Goal: Information Seeking & Learning: Learn about a topic

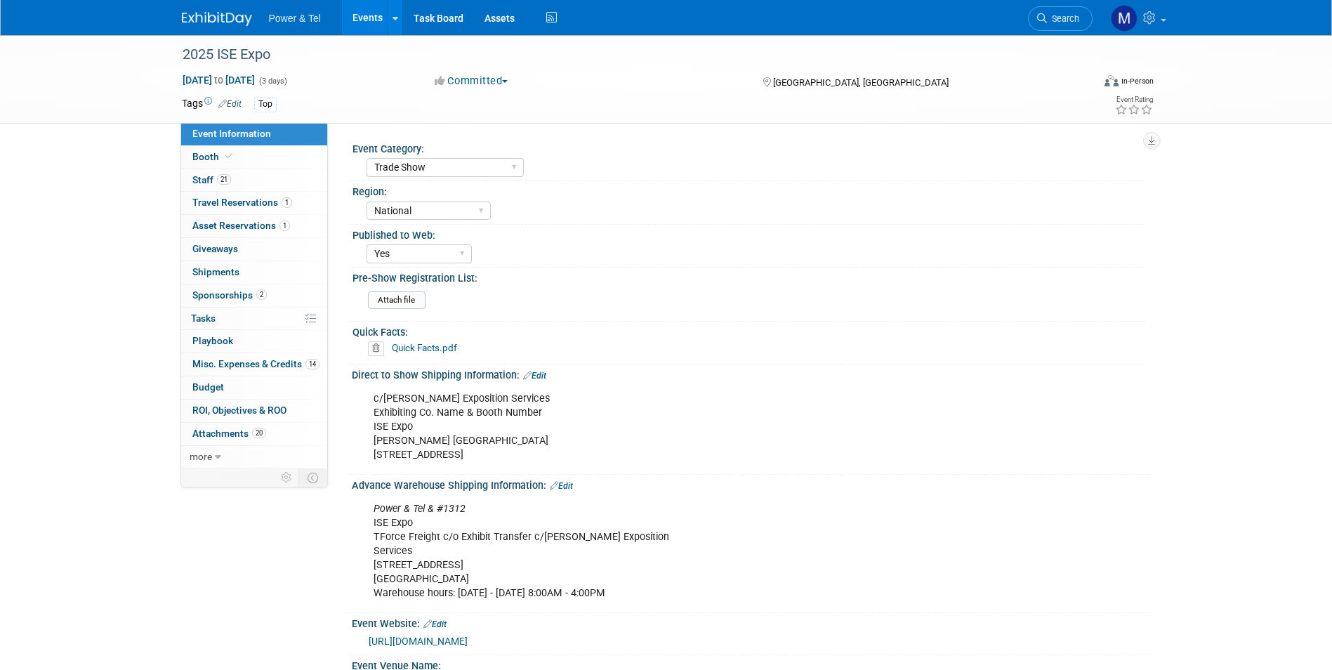
select select "Trade Show"
select select "National"
select select "Yes"
click at [250, 29] on div "Power & Tel Events Add Event Bulk Upload Events Shareable Event Boards Recently…" at bounding box center [666, 17] width 969 height 35
click at [241, 22] on img at bounding box center [217, 19] width 70 height 14
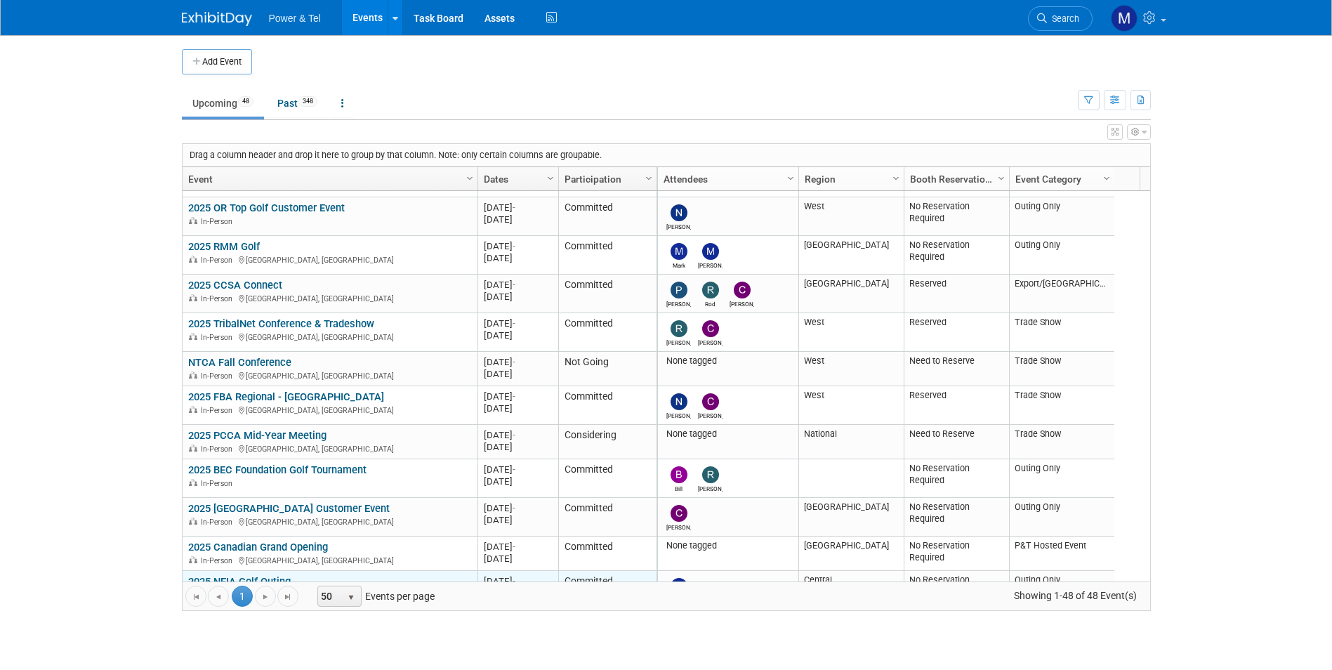
scroll to position [421, 0]
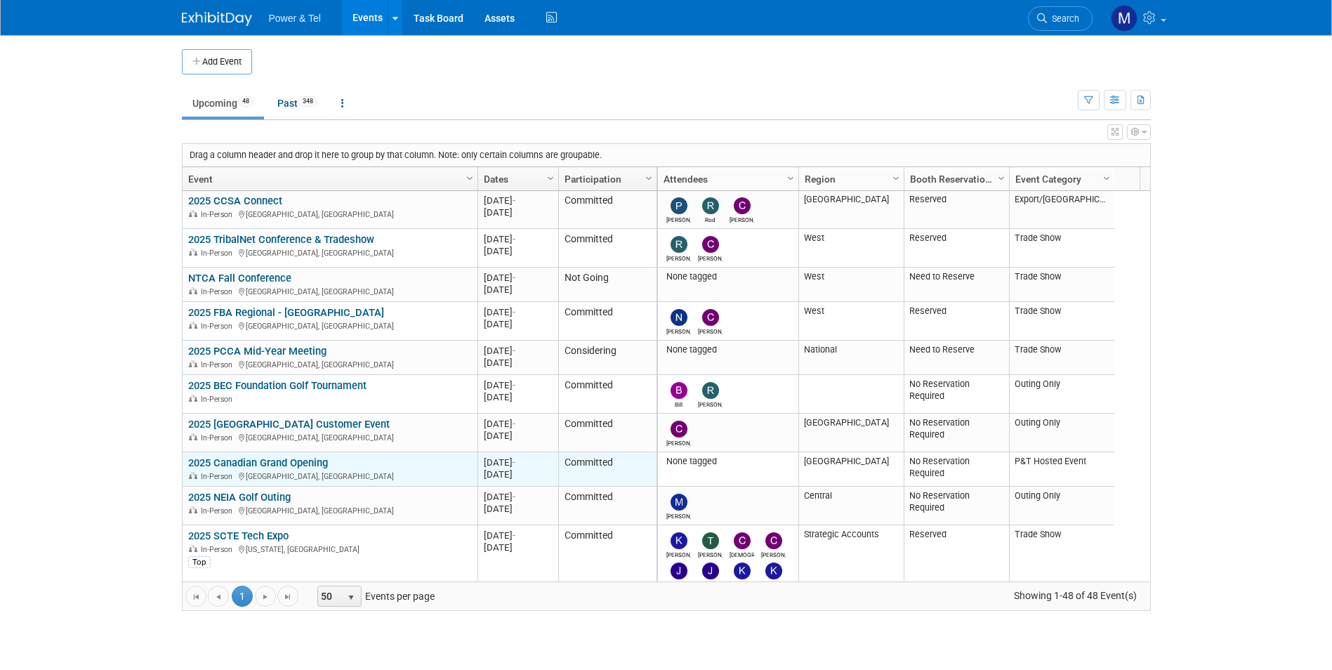
click at [284, 461] on link "2025 Canadian Grand Opening" at bounding box center [258, 462] width 140 height 13
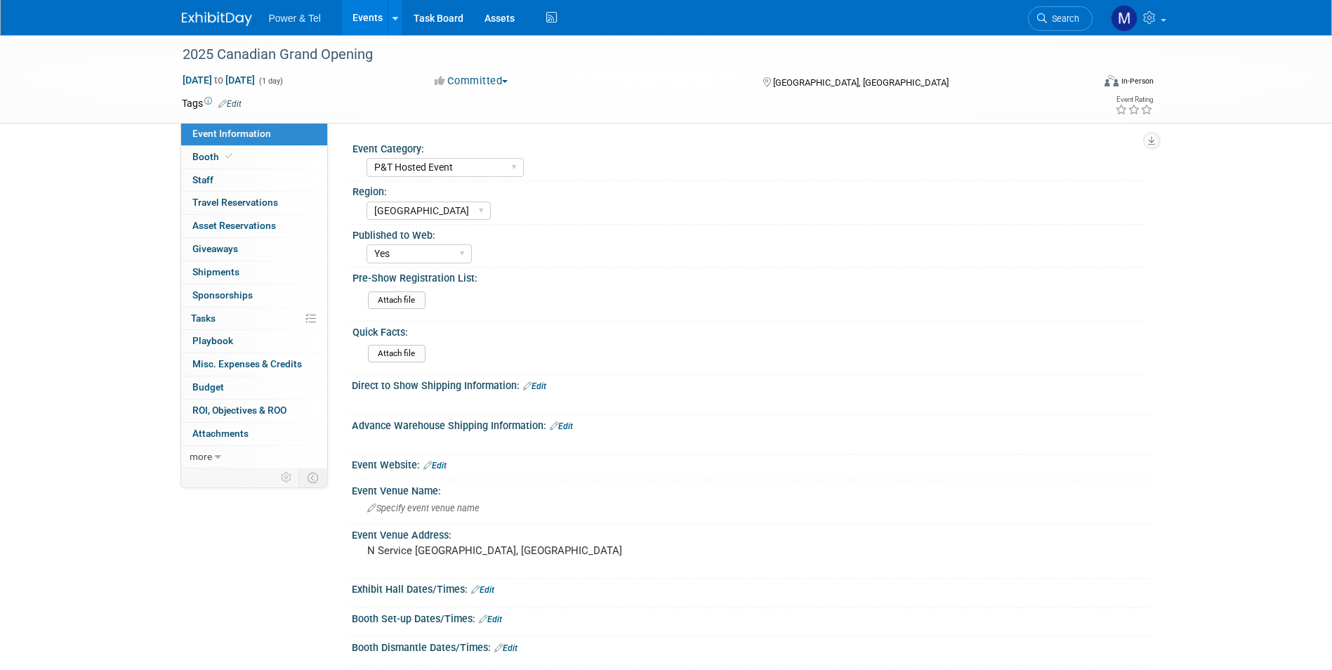
select select "P&T Hosted Event"
select select "[GEOGRAPHIC_DATA]"
select select "Yes"
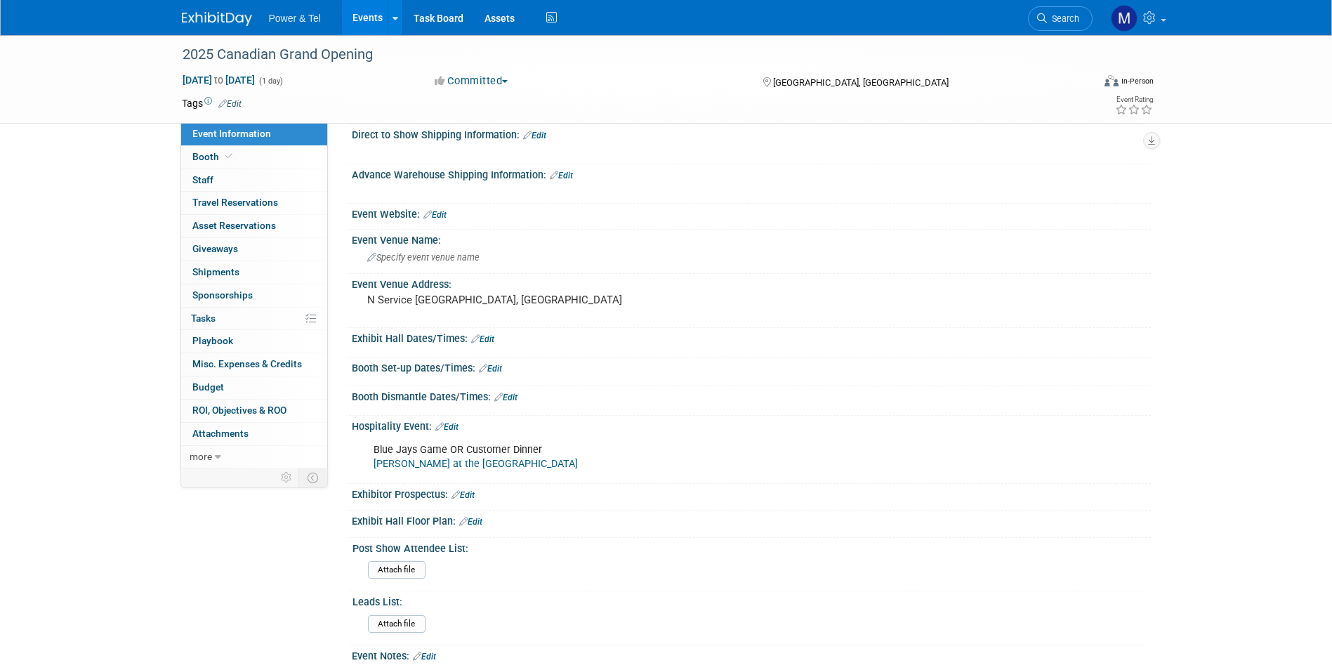
scroll to position [66, 0]
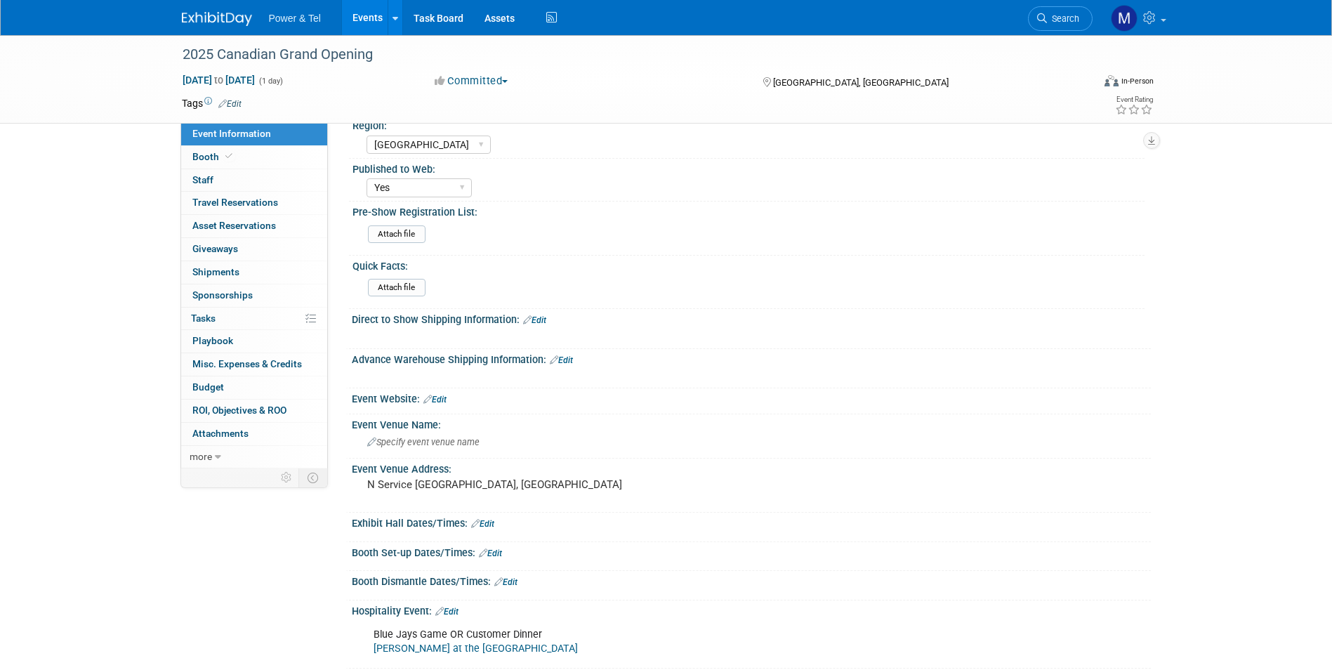
click at [438, 79] on icon "button" at bounding box center [441, 81] width 13 height 11
click at [510, 151] on link "Not Going" at bounding box center [485, 143] width 111 height 20
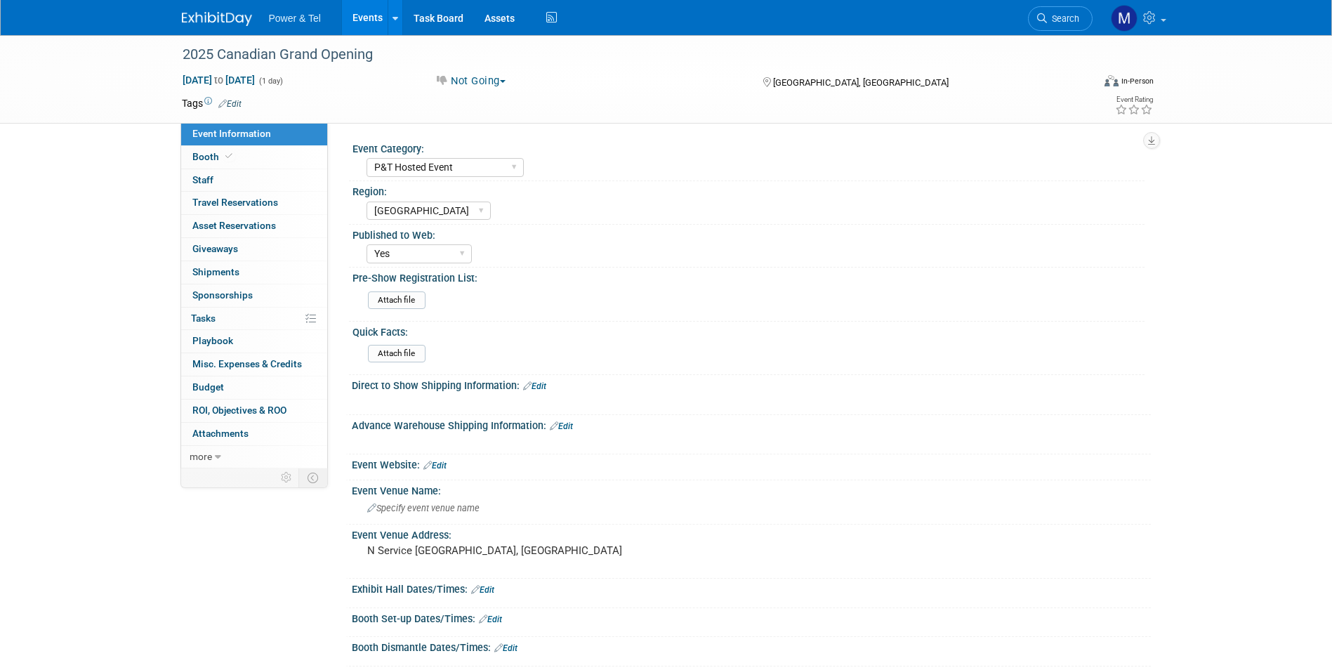
click at [211, 24] on img at bounding box center [217, 19] width 70 height 14
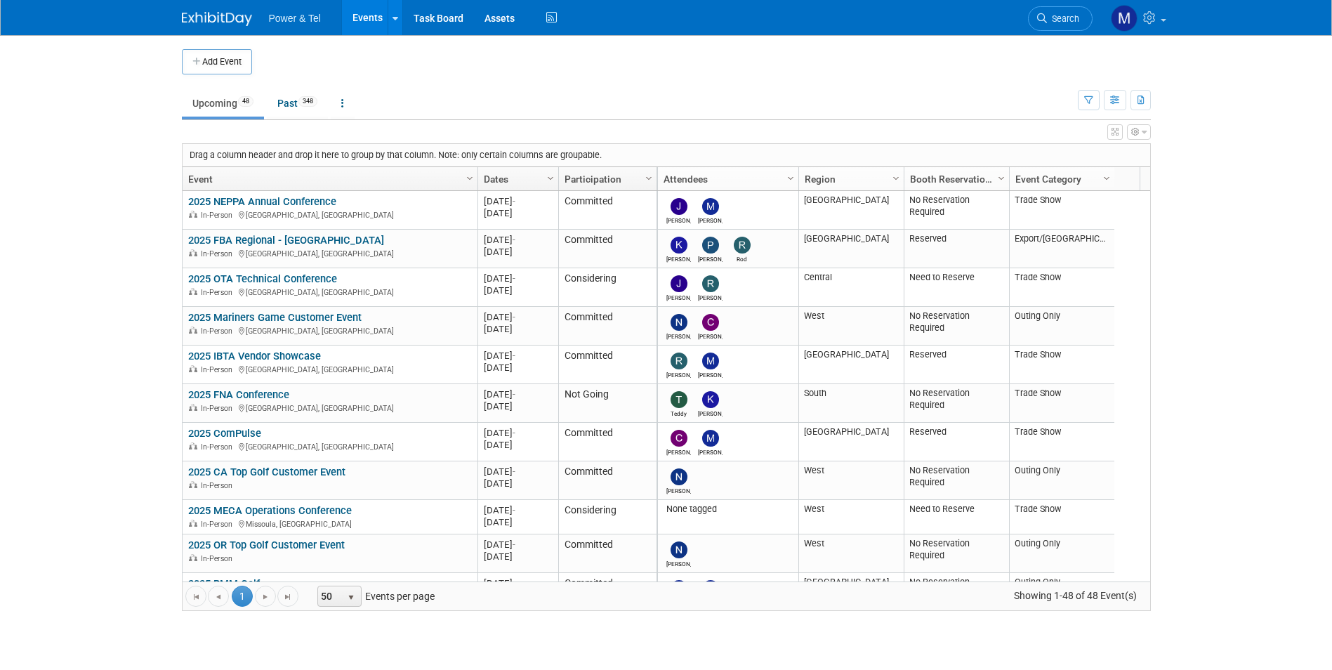
click at [293, 27] on ul "Power & Tel Events Add Event Bulk Upload Events Shareable Event Boards Recently…" at bounding box center [414, 17] width 291 height 35
click at [1075, 18] on span "Search" at bounding box center [1063, 18] width 32 height 11
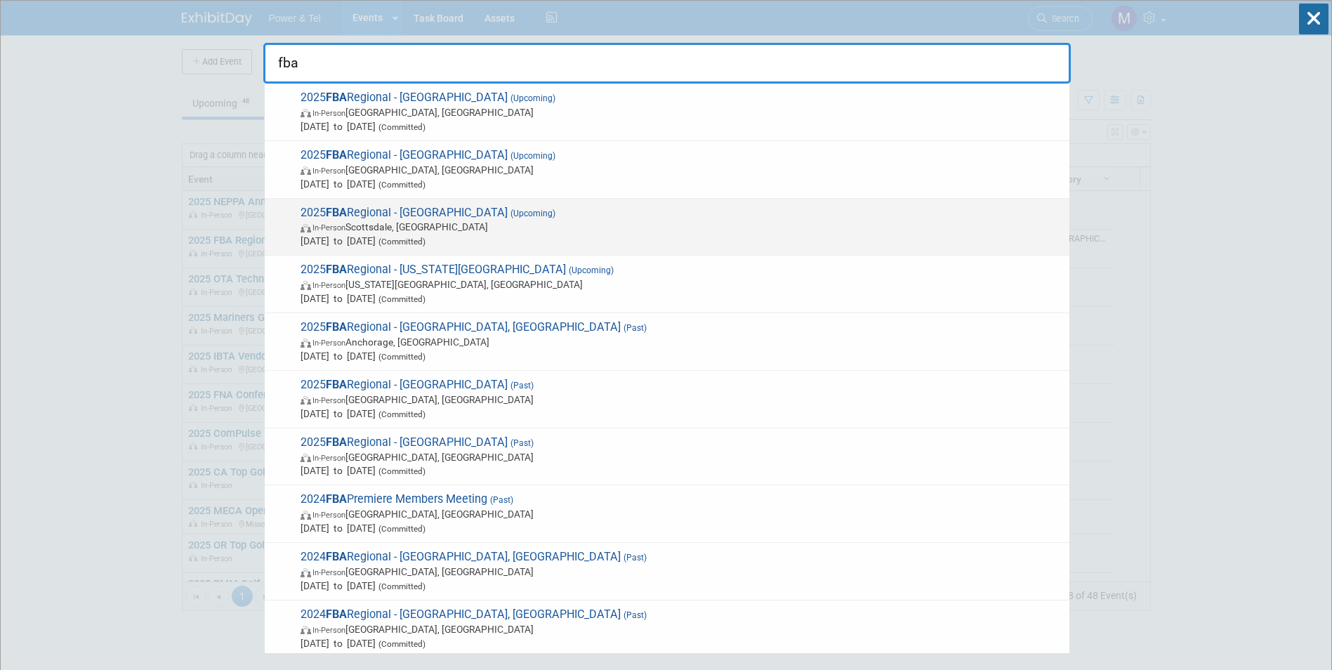
type input "fba"
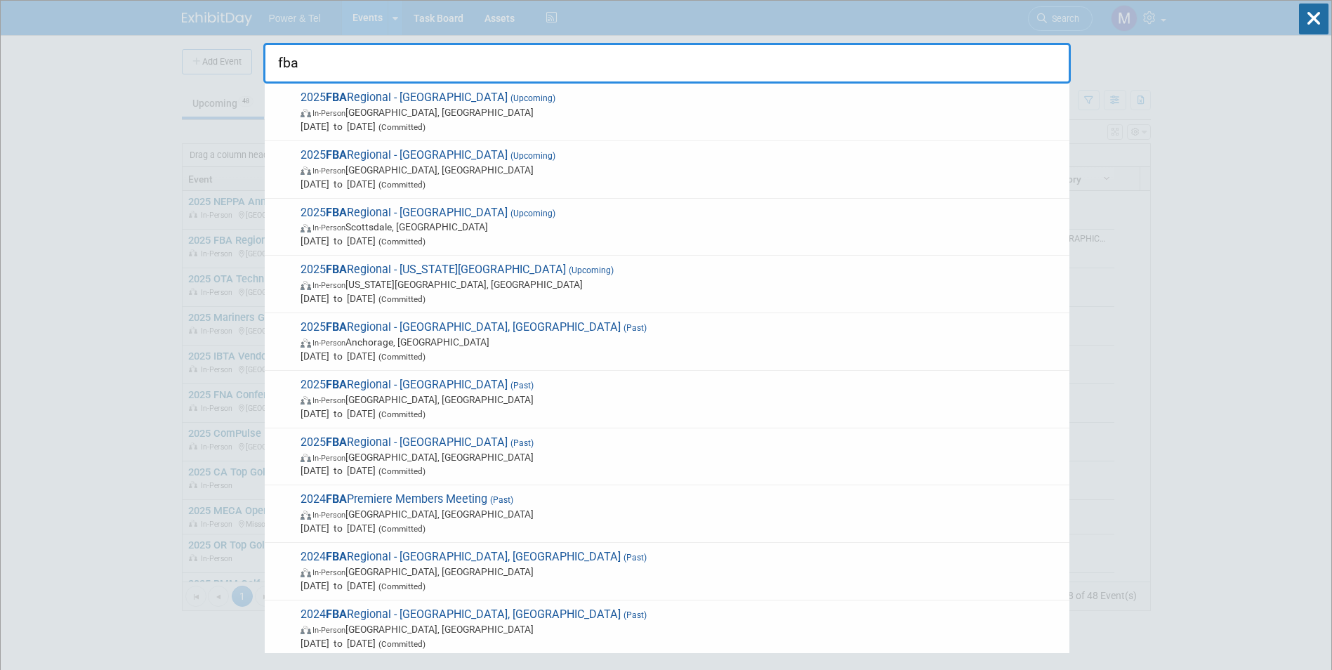
click at [510, 227] on span "In-Person Scottsdale, AZ" at bounding box center [681, 227] width 762 height 14
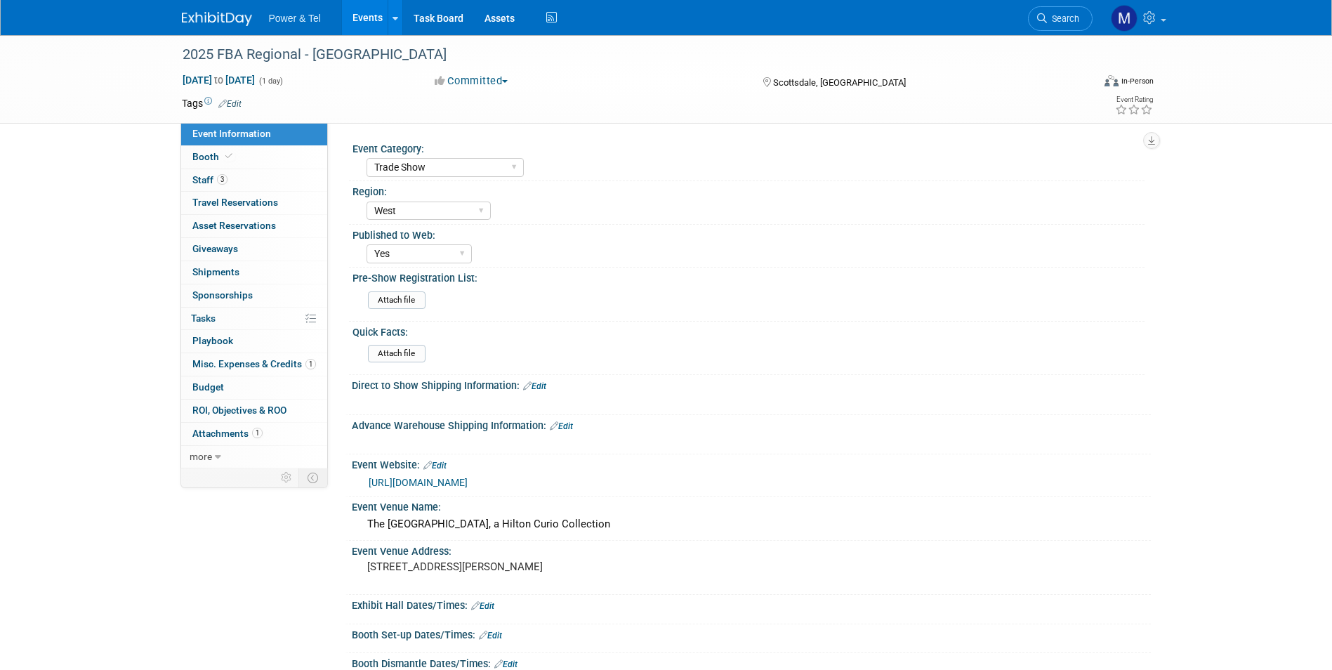
select select "Trade Show"
select select "West"
select select "Yes"
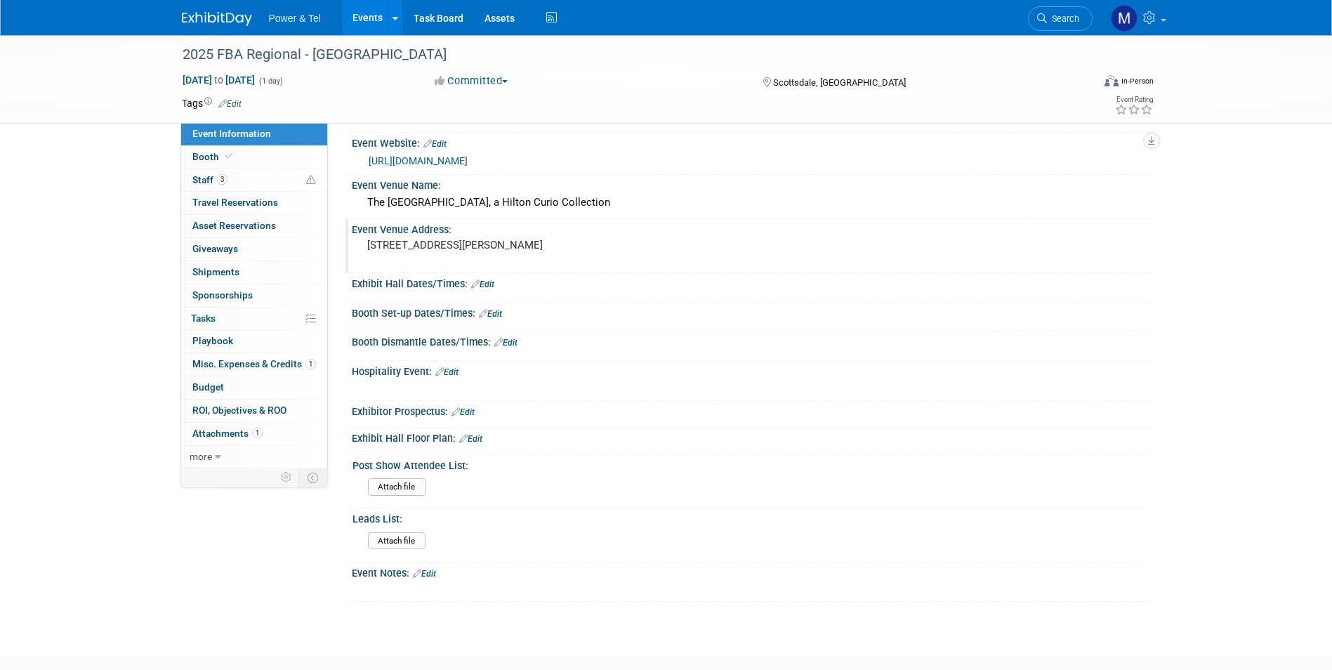
scroll to position [405, 0]
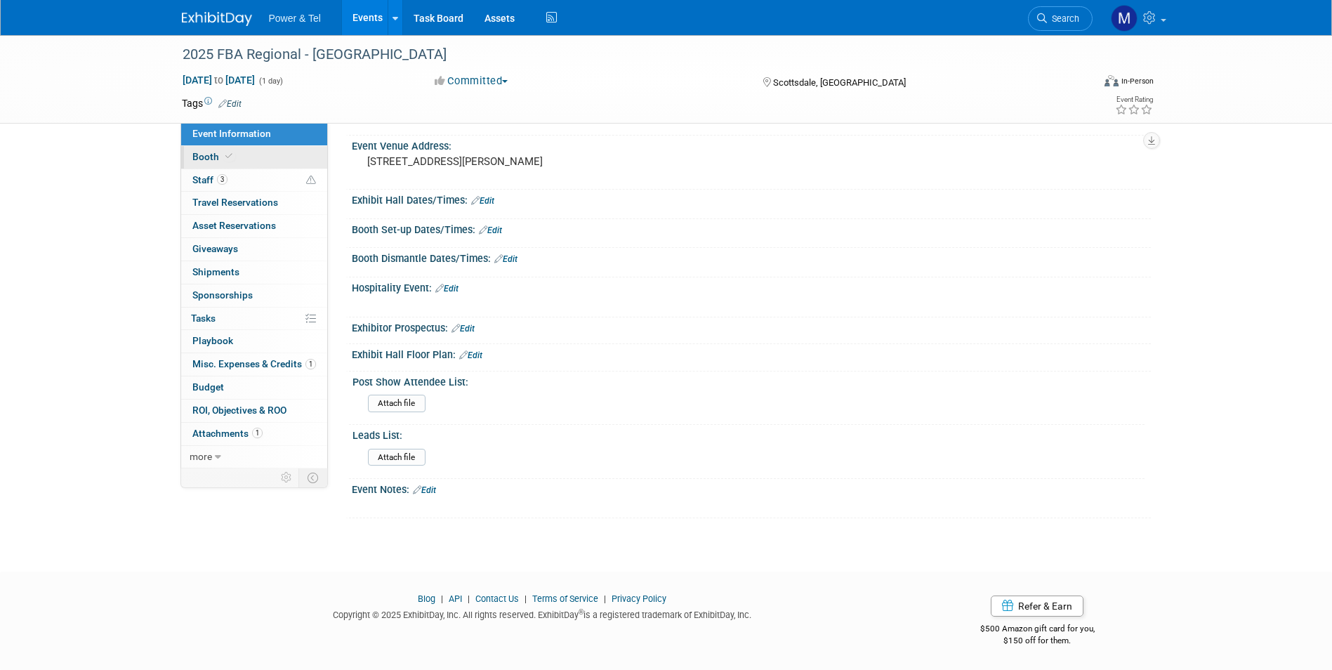
click at [258, 149] on link "Booth" at bounding box center [254, 157] width 146 height 22
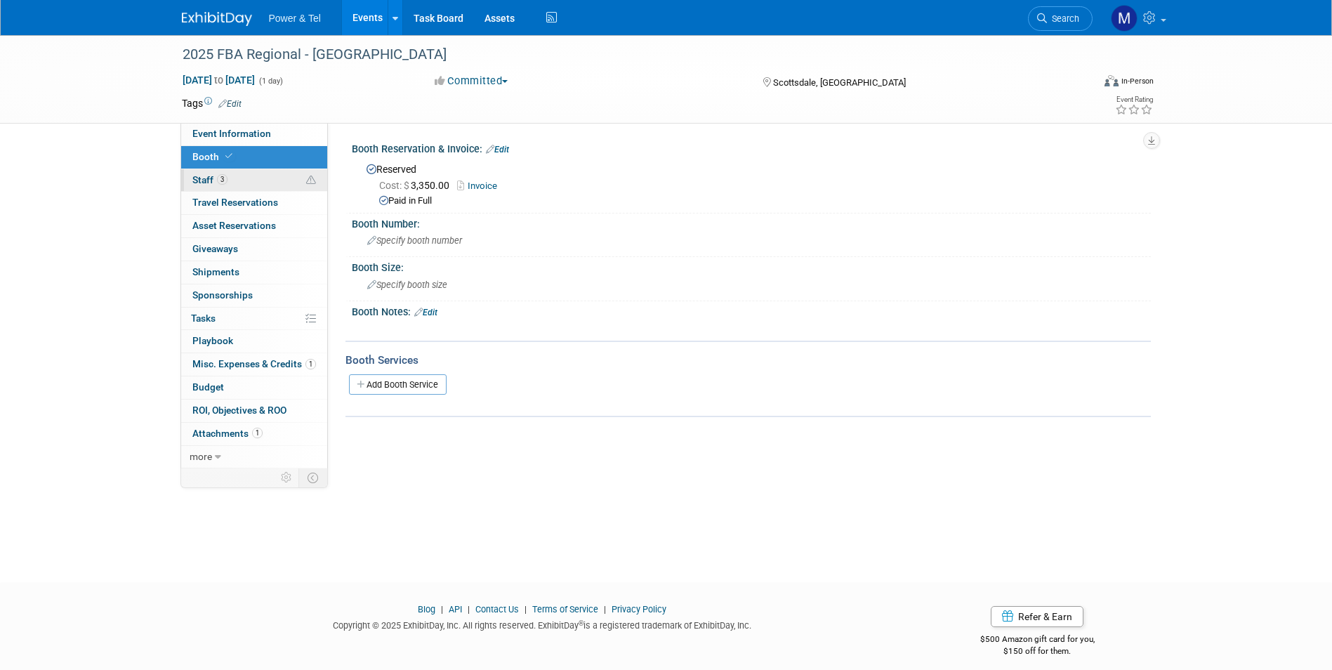
click at [259, 173] on link "3 Staff 3" at bounding box center [254, 180] width 146 height 22
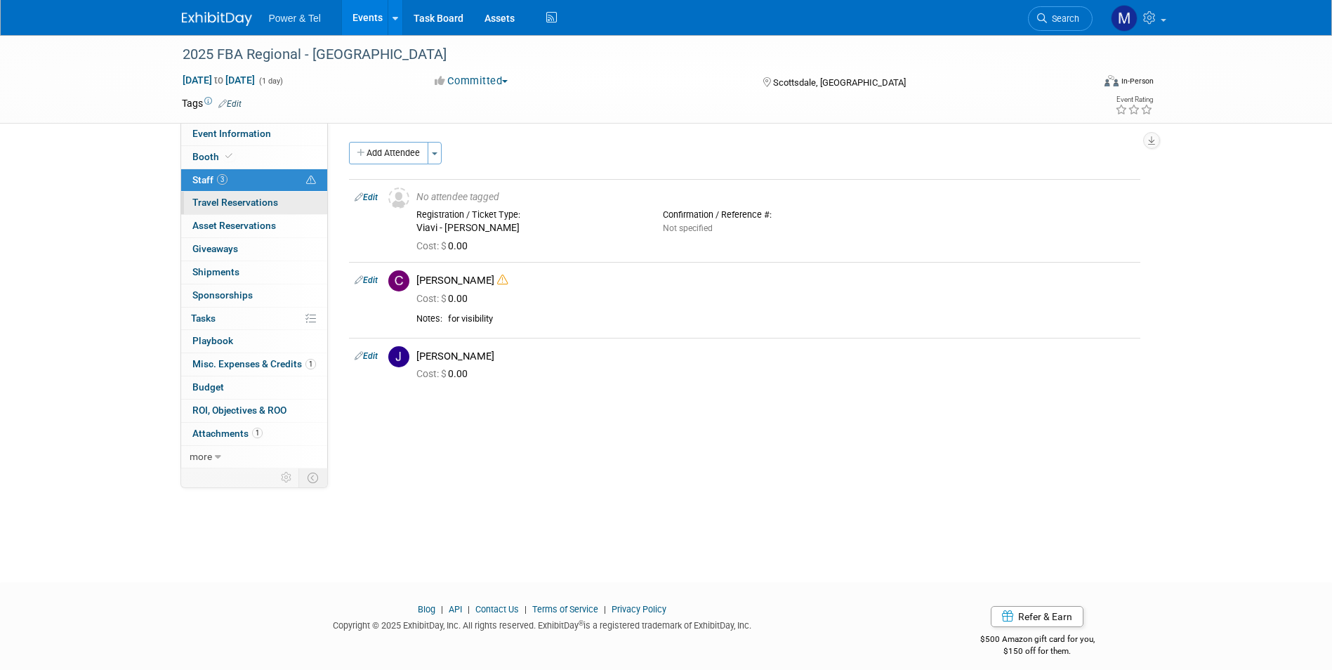
click at [252, 202] on span "Travel Reservations 0" at bounding box center [235, 202] width 86 height 11
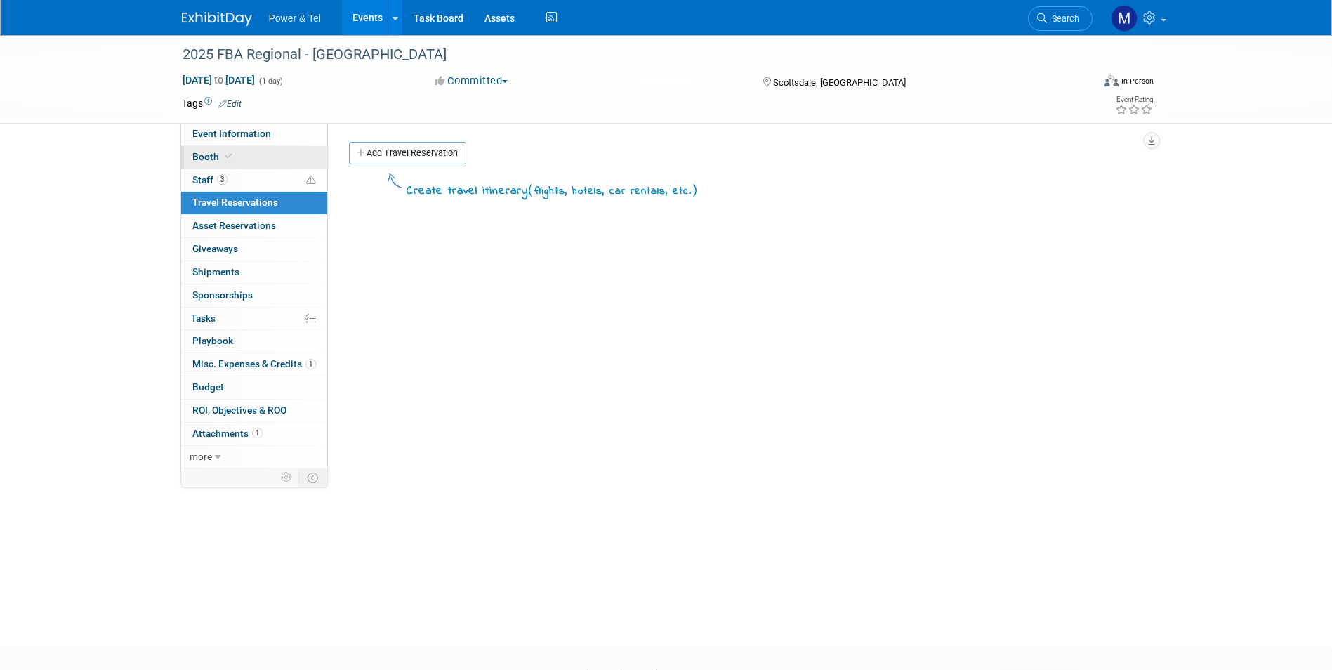
click at [268, 156] on link "Booth" at bounding box center [254, 157] width 146 height 22
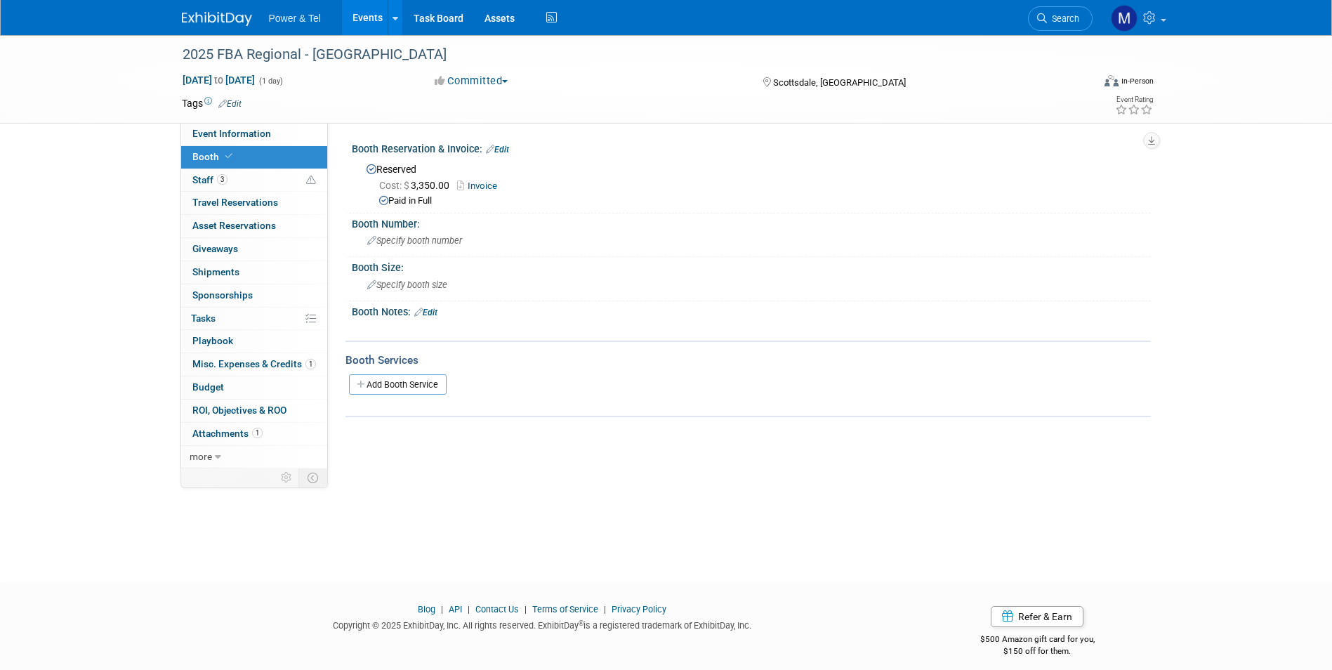
click at [298, 168] on link "Booth" at bounding box center [254, 157] width 146 height 22
click at [300, 179] on link "3 Staff 3" at bounding box center [254, 180] width 146 height 22
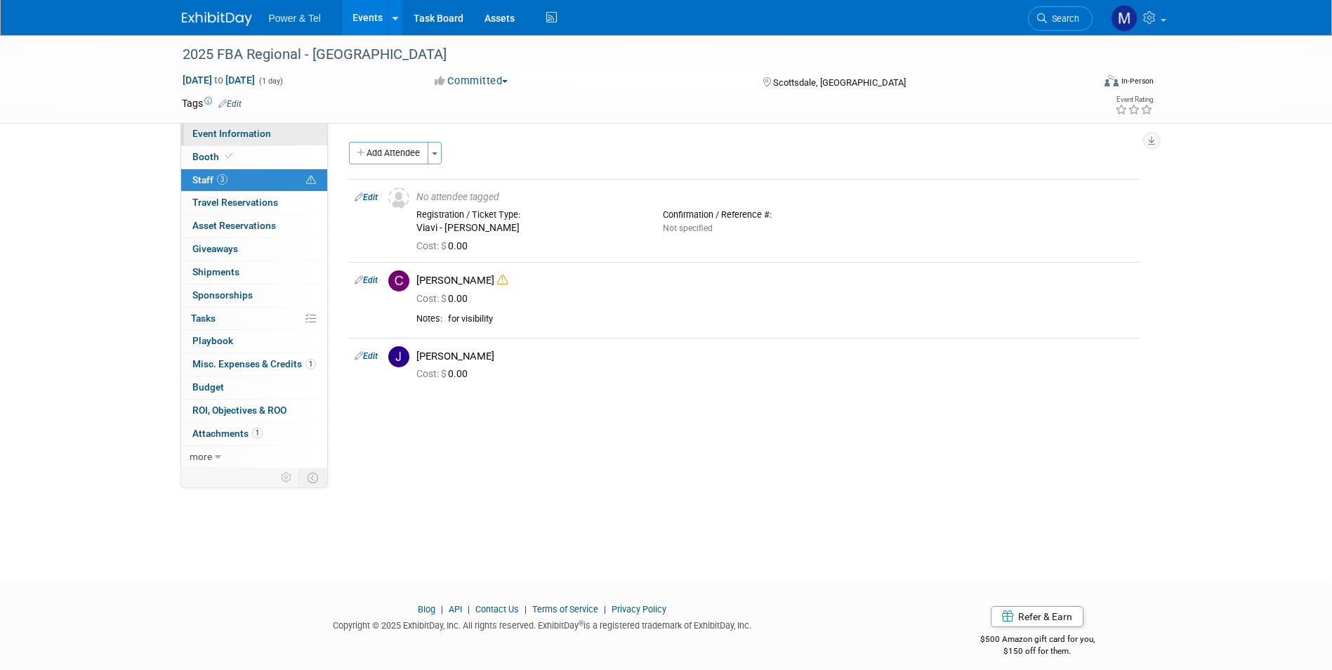
click at [265, 135] on span "Event Information" at bounding box center [231, 133] width 79 height 11
select select "Trade Show"
select select "West"
select select "Yes"
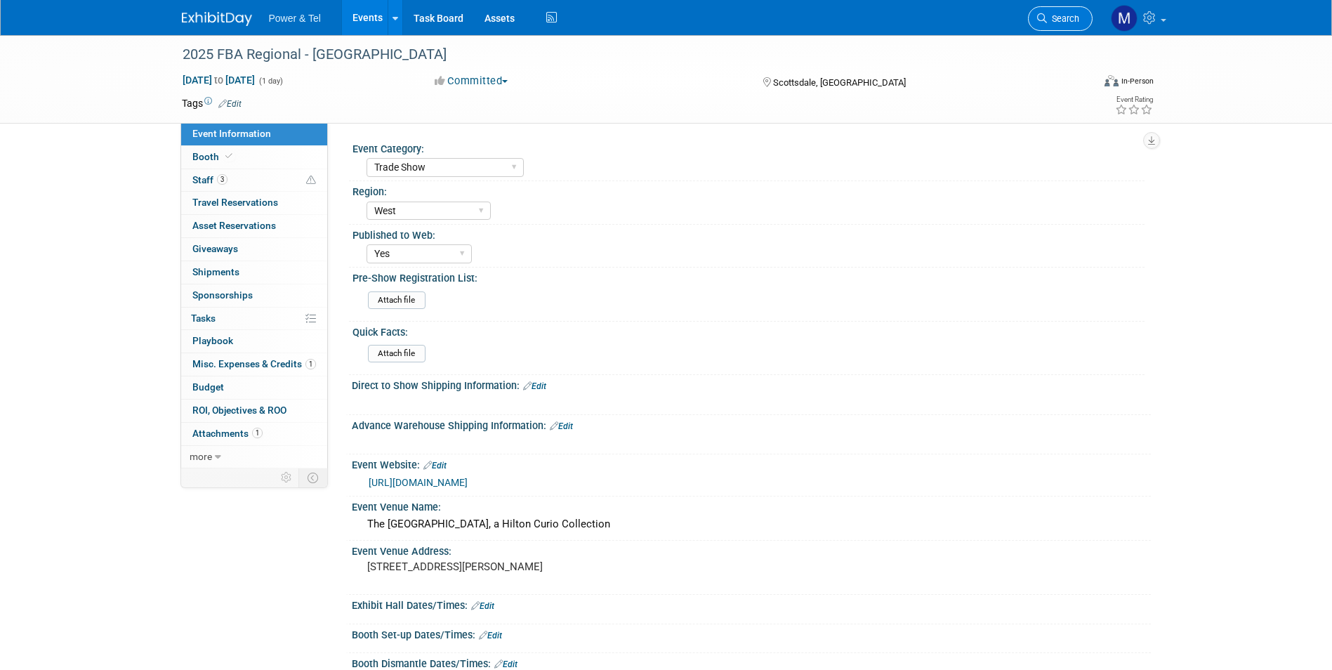
click at [1064, 22] on span "Search" at bounding box center [1063, 18] width 32 height 11
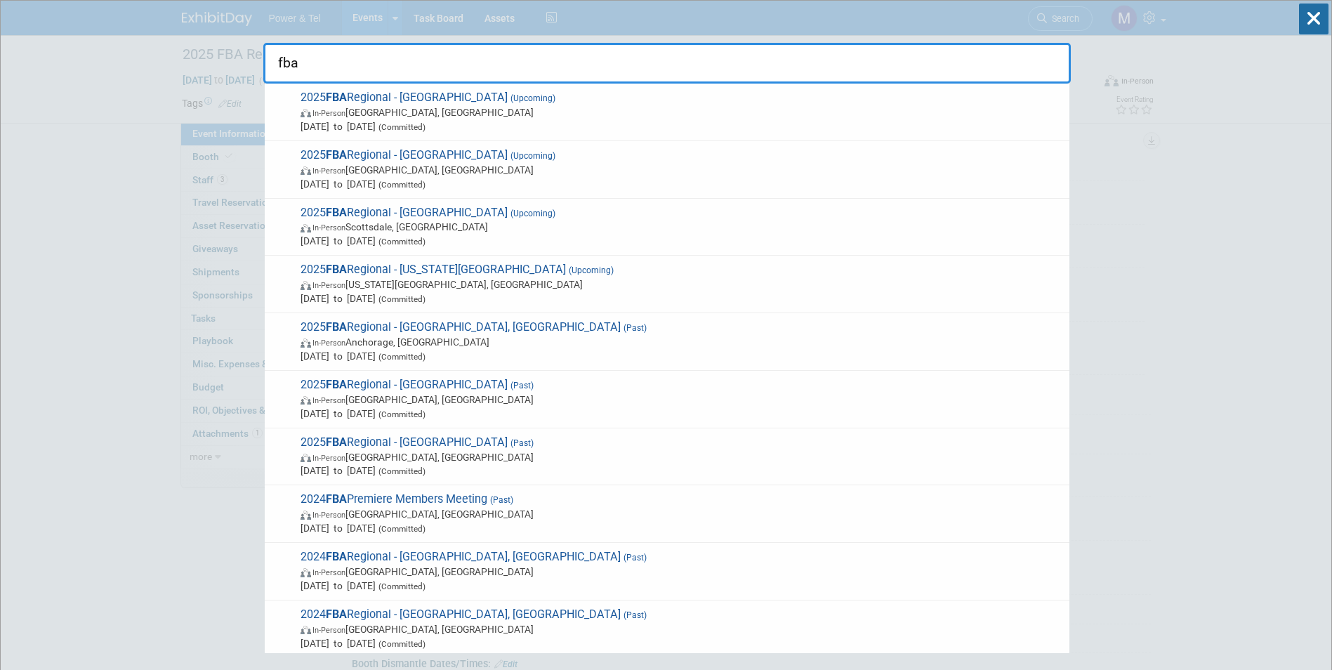
type input "fba"
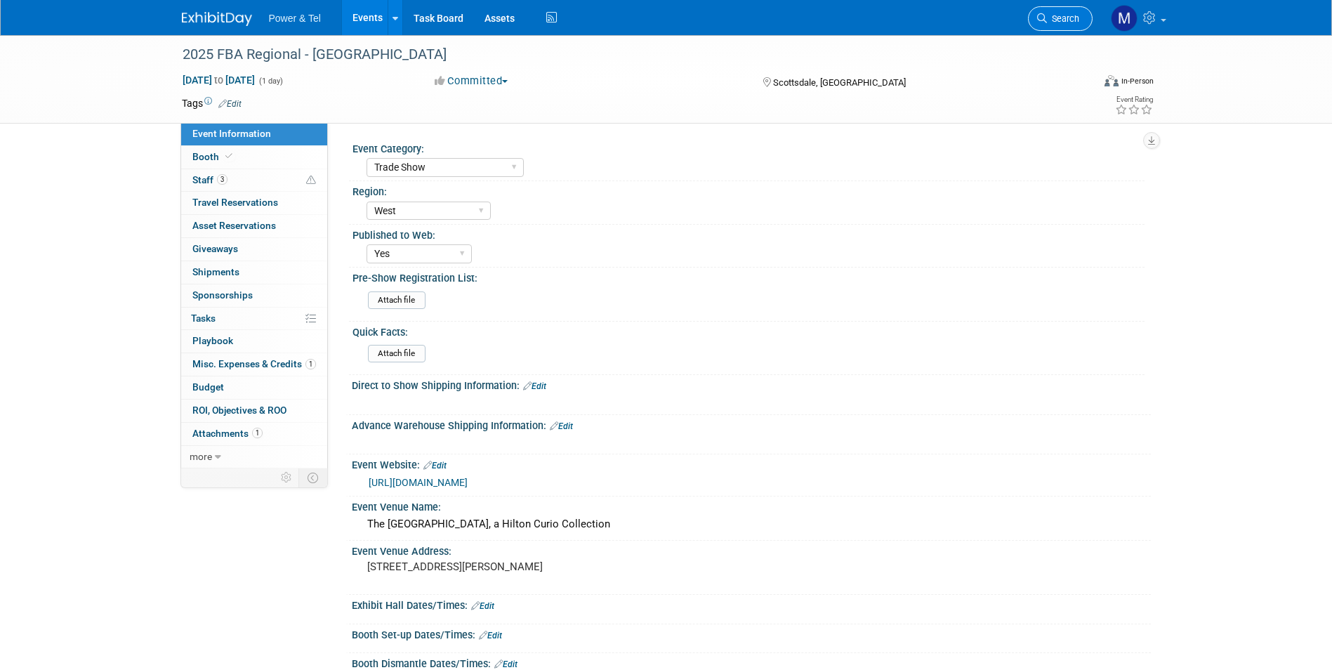
click at [1044, 29] on link "Search" at bounding box center [1060, 18] width 65 height 25
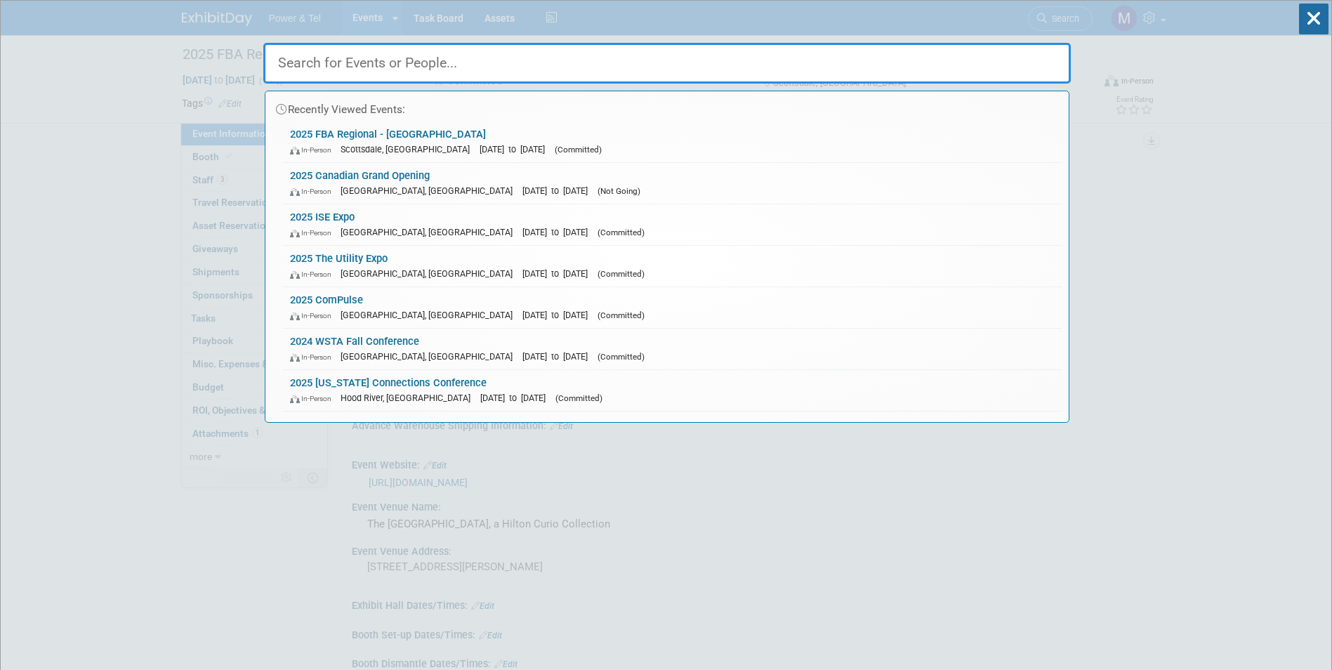
click at [376, 67] on input "text" at bounding box center [666, 63] width 807 height 41
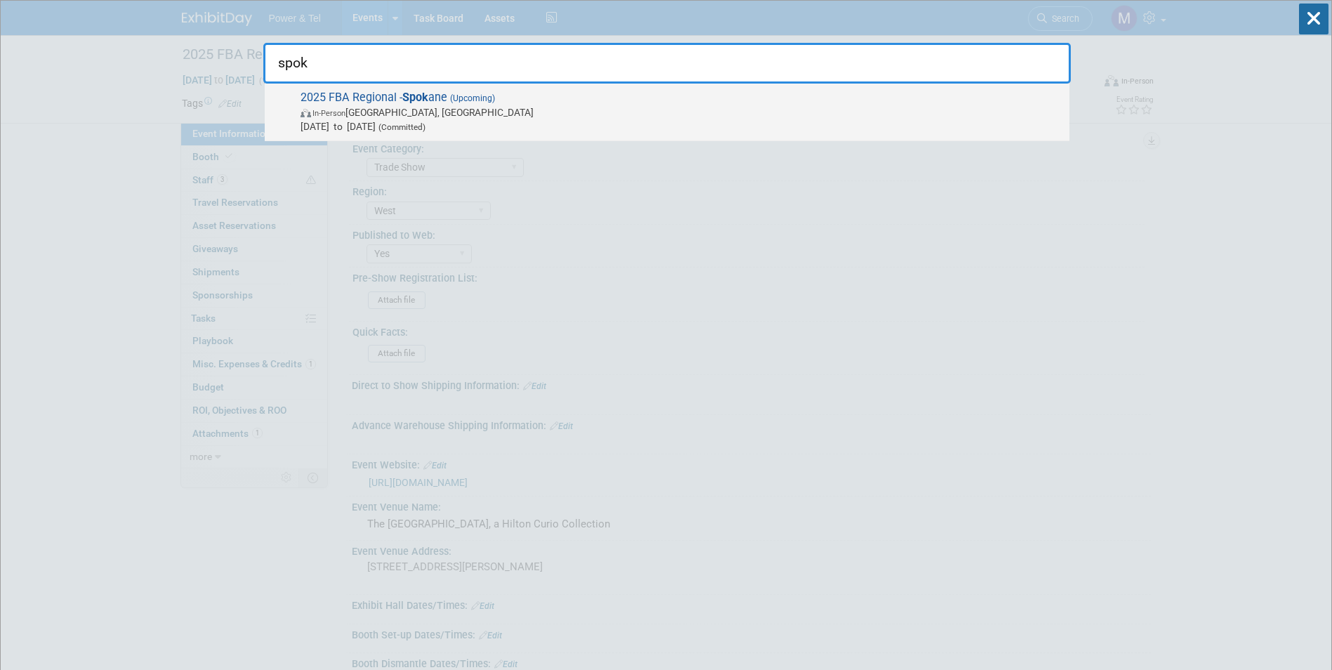
type input "spok"
click at [380, 101] on span "2025 FBA Regional - Spok ane (Upcoming) In-Person Spokane, WA Sep 16, 2025 to S…" at bounding box center [679, 112] width 766 height 43
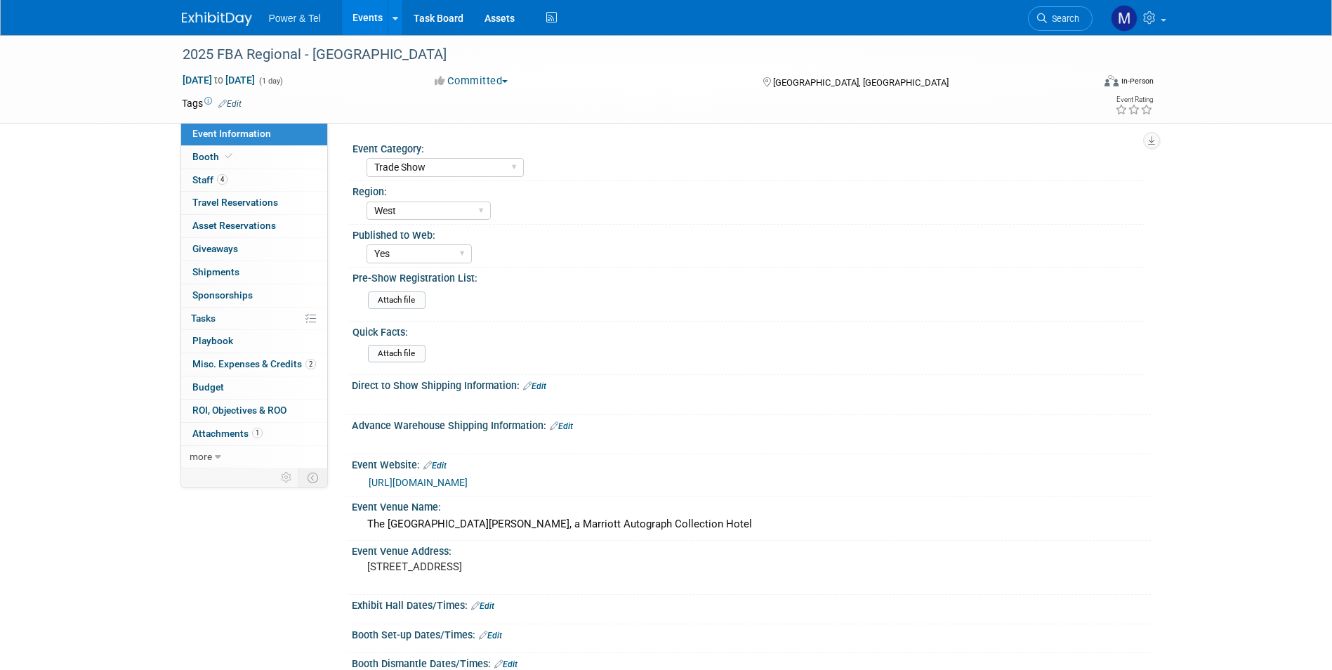
select select "Trade Show"
select select "West"
select select "Yes"
click at [227, 175] on span "Staff 4" at bounding box center [209, 179] width 35 height 11
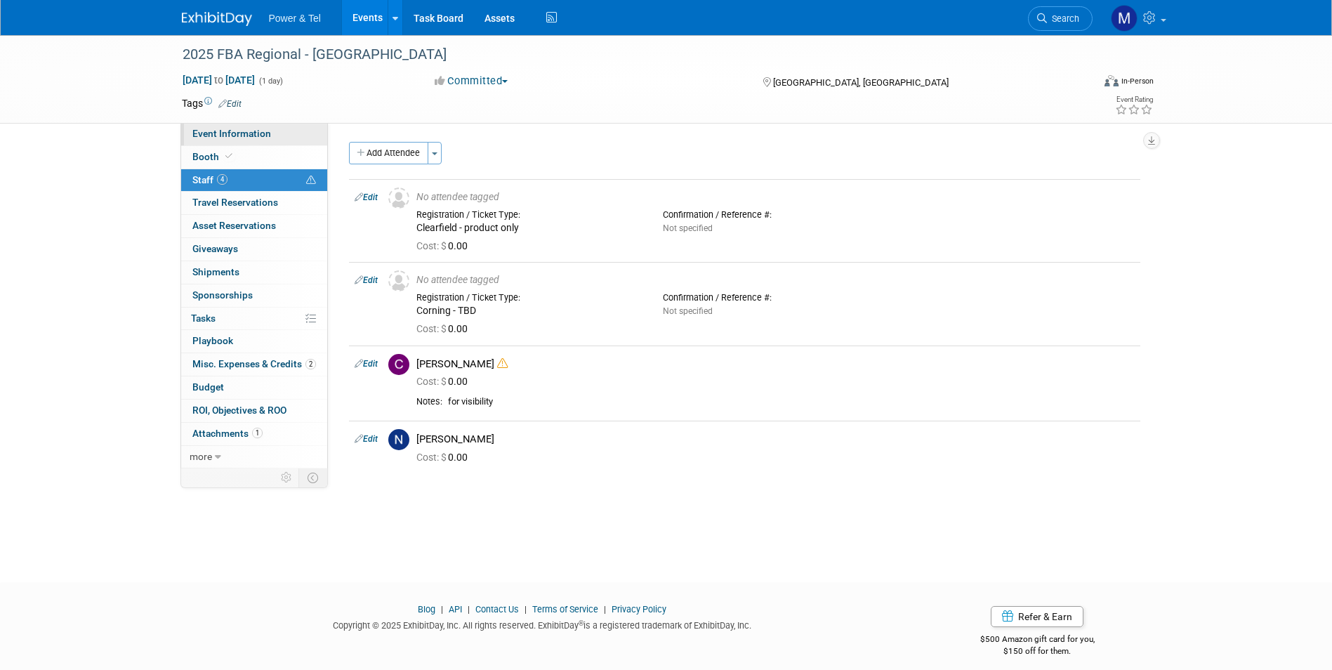
click at [225, 142] on link "Event Information" at bounding box center [254, 134] width 146 height 22
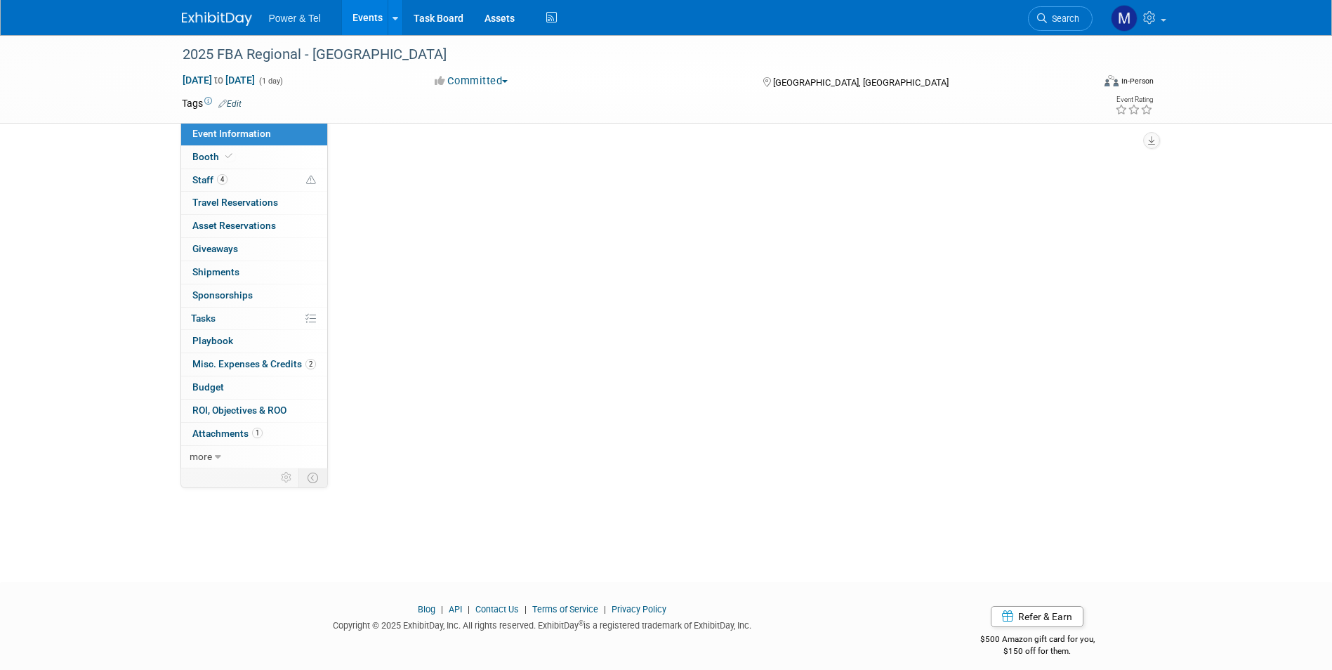
select select "Trade Show"
select select "West"
select select "Yes"
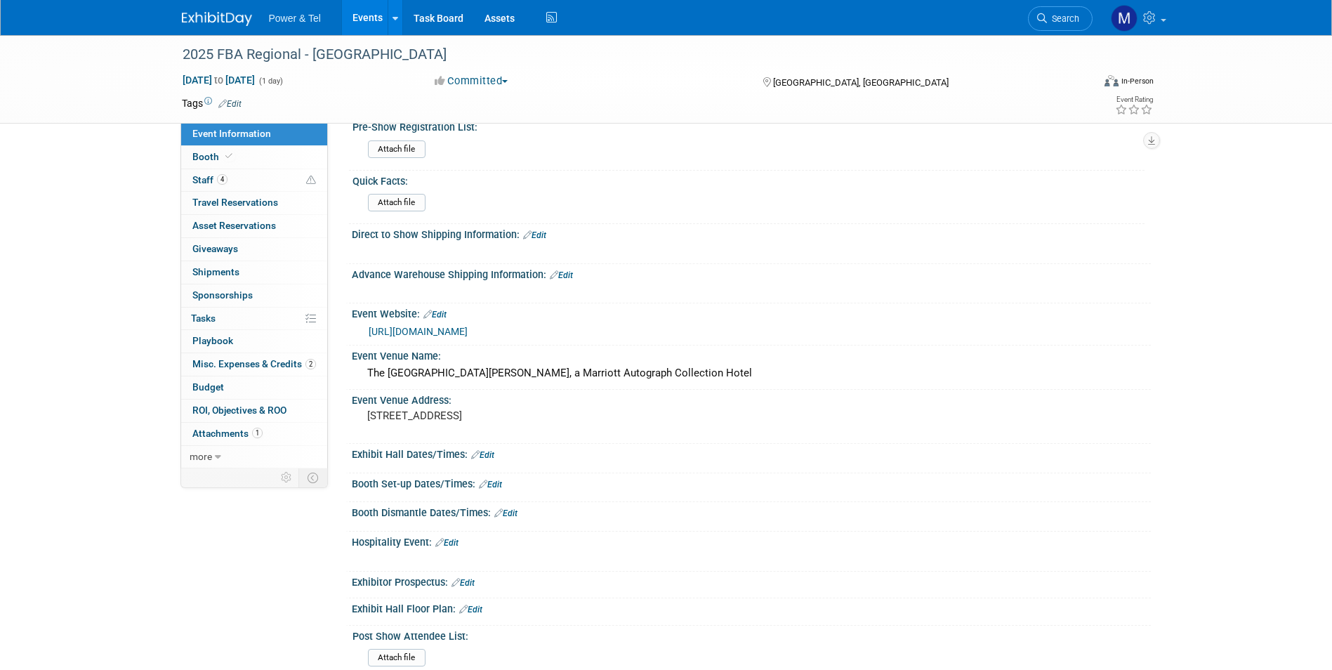
scroll to position [124, 0]
